Goal: Check status: Check status

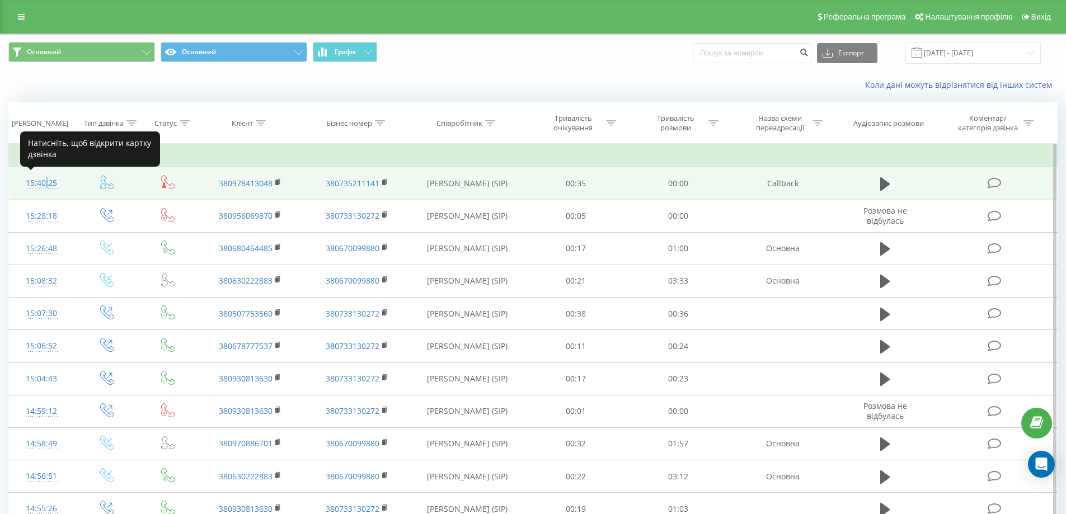
click at [44, 181] on div "15:40:25" at bounding box center [41, 183] width 43 height 22
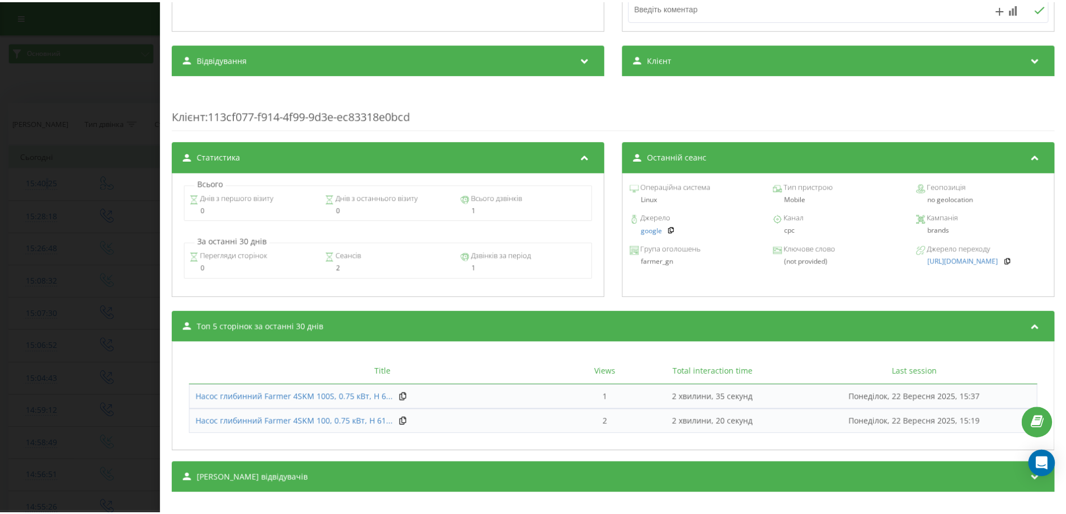
scroll to position [363, 0]
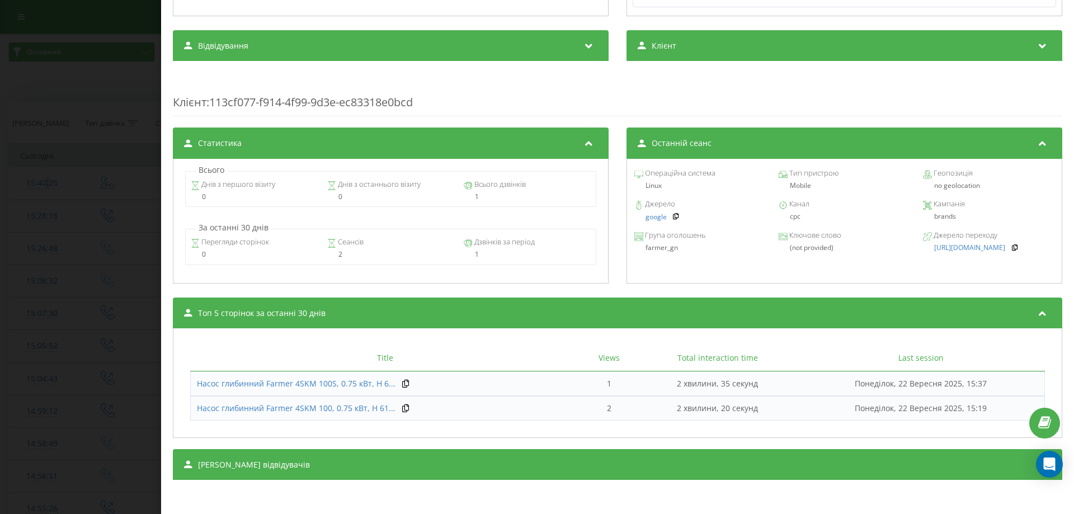
click at [112, 330] on div "Дзвінок : ua15_-1758544825.4024726 1 x - 00:25 00:00 00:00 Транскрипція Для AI-…" at bounding box center [537, 257] width 1074 height 514
